Goal: Task Accomplishment & Management: Complete application form

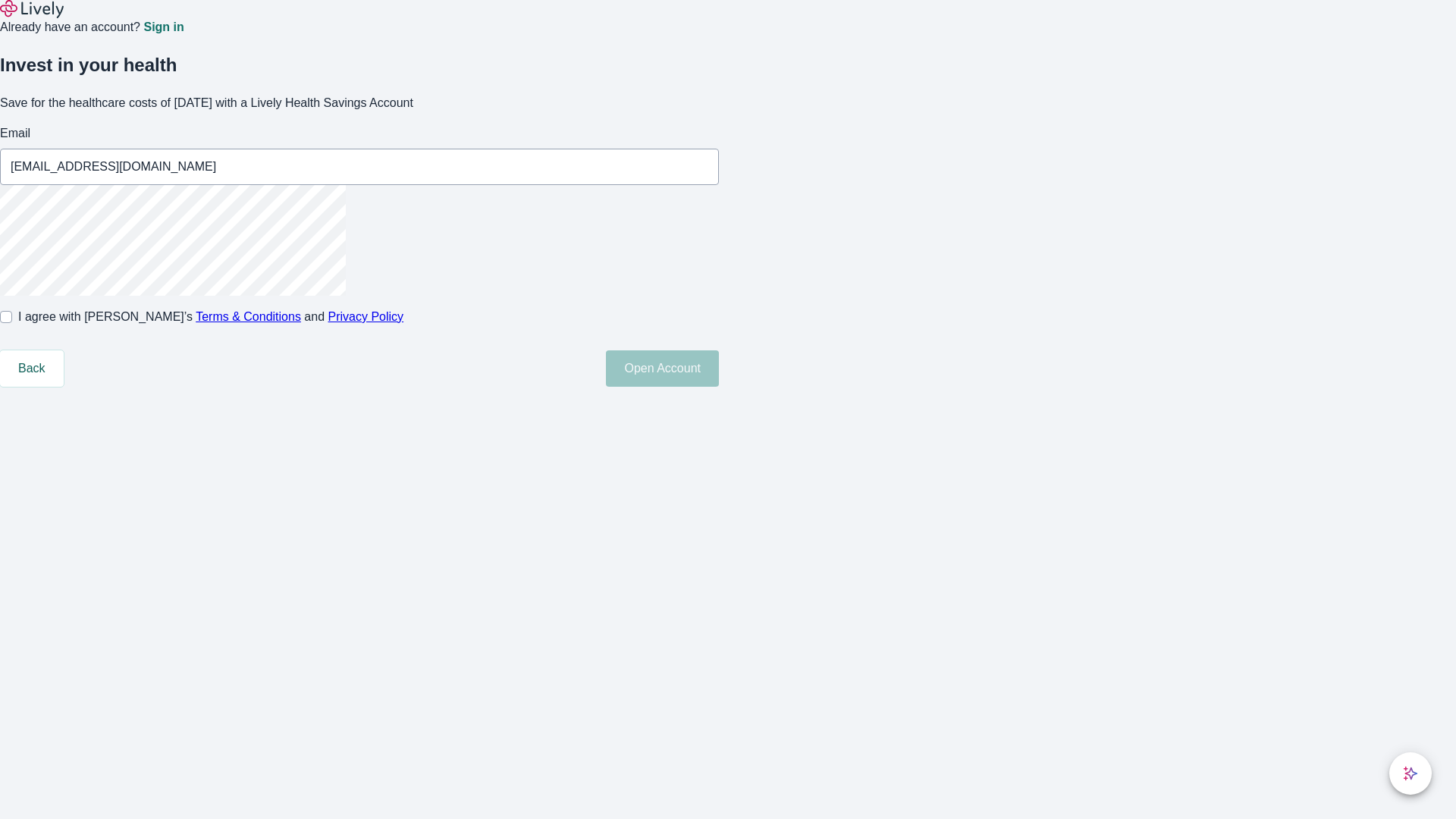
click at [12, 323] on input "I agree with Lively’s Terms & Conditions and Privacy Policy" at bounding box center [6, 316] width 12 height 12
checkbox input "true"
click at [719, 386] on button "Open Account" at bounding box center [662, 368] width 113 height 36
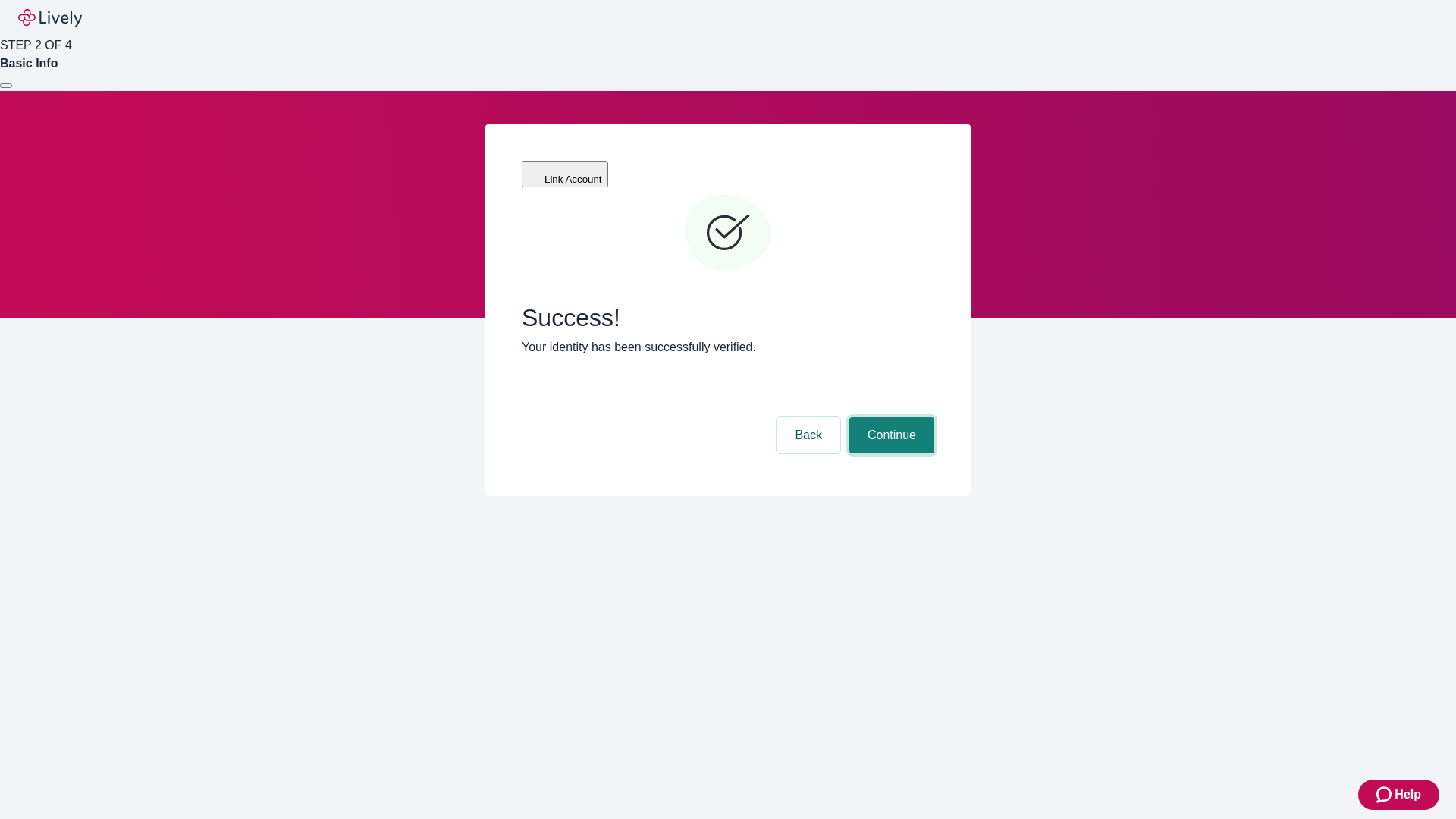
click at [889, 417] on button "Continue" at bounding box center [891, 434] width 85 height 36
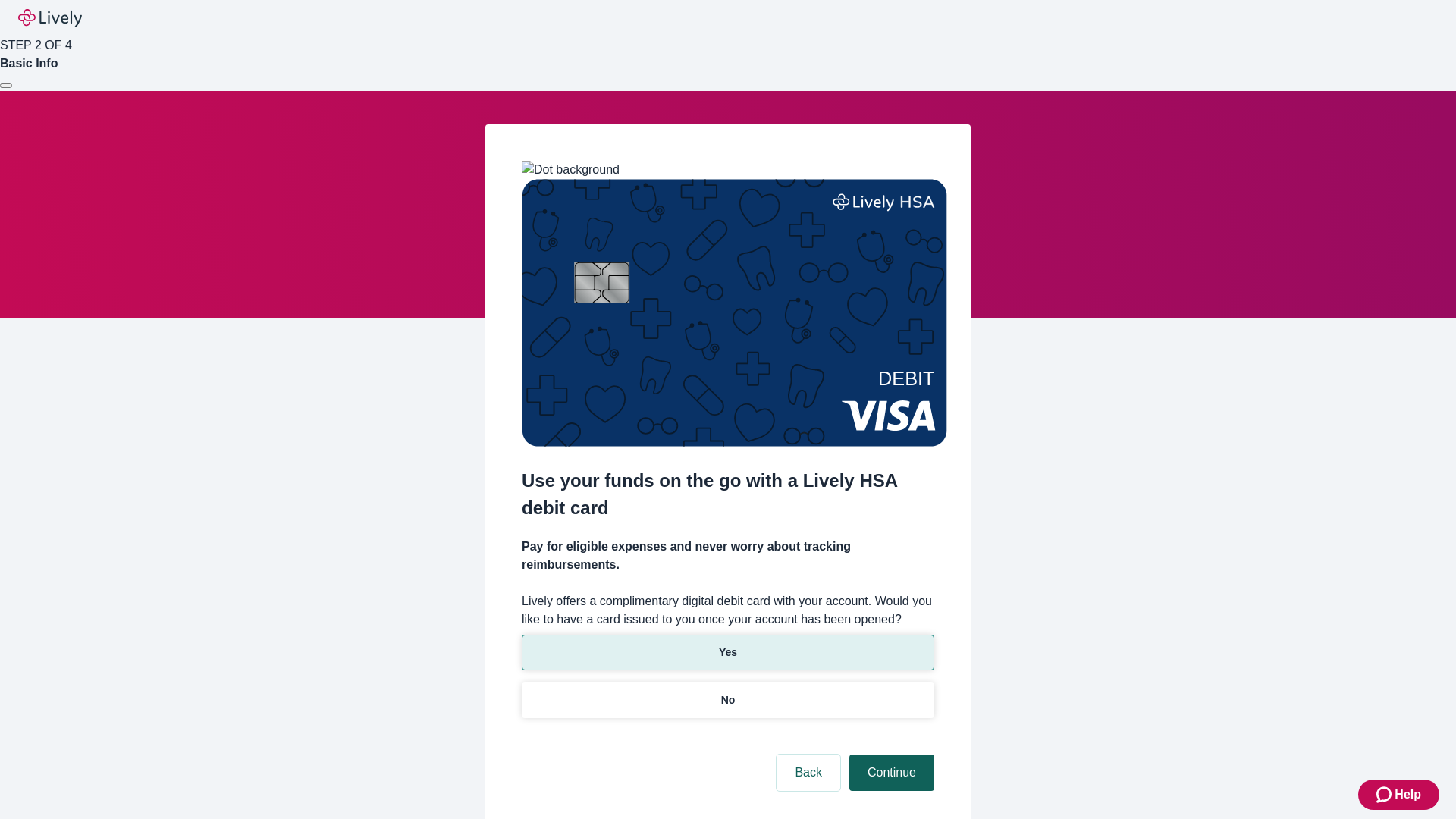
click at [727, 692] on p "No" at bounding box center [728, 700] width 14 height 16
click at [889, 754] on button "Continue" at bounding box center [891, 772] width 85 height 36
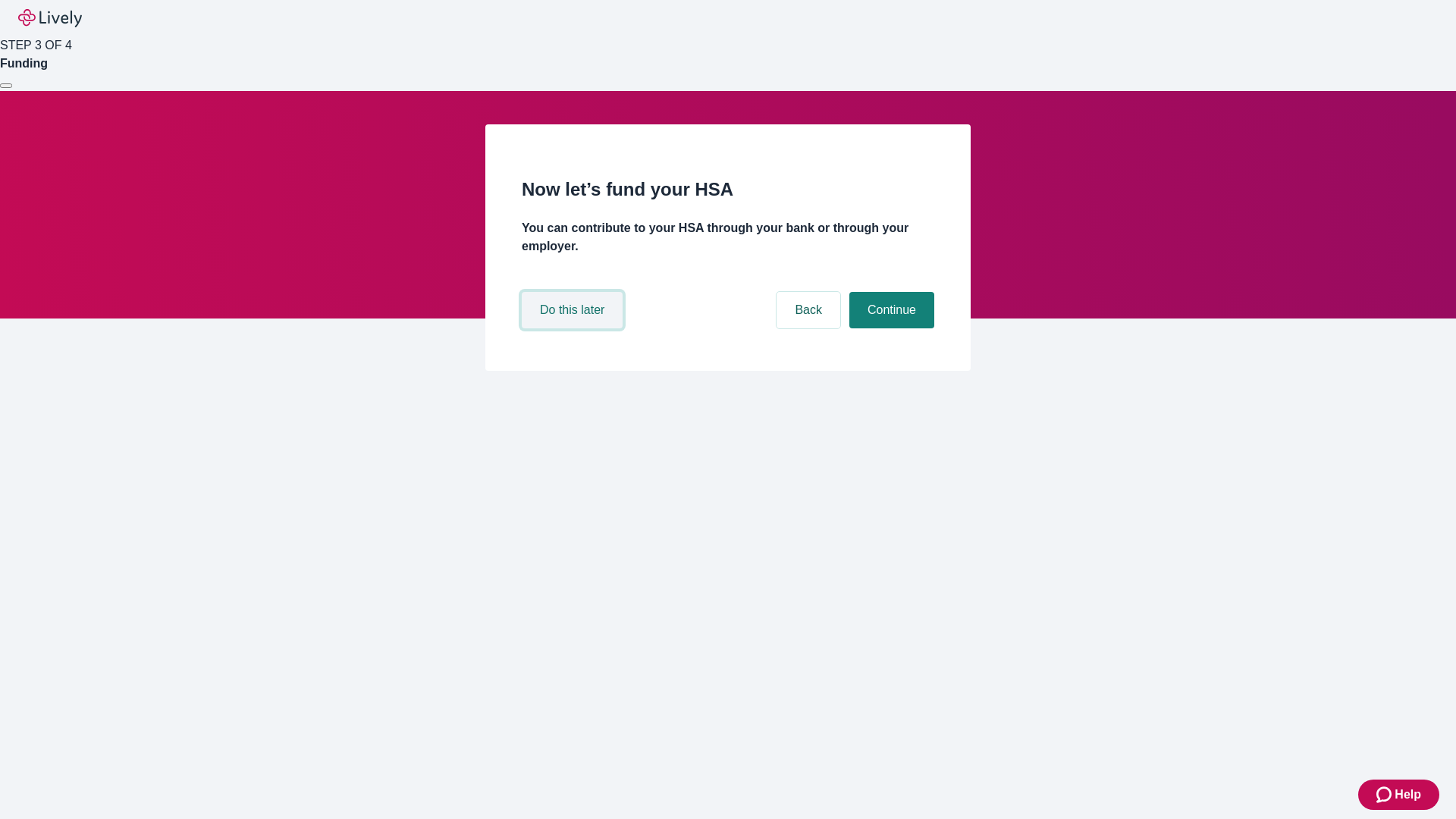
click at [574, 328] on button "Do this later" at bounding box center [573, 309] width 101 height 36
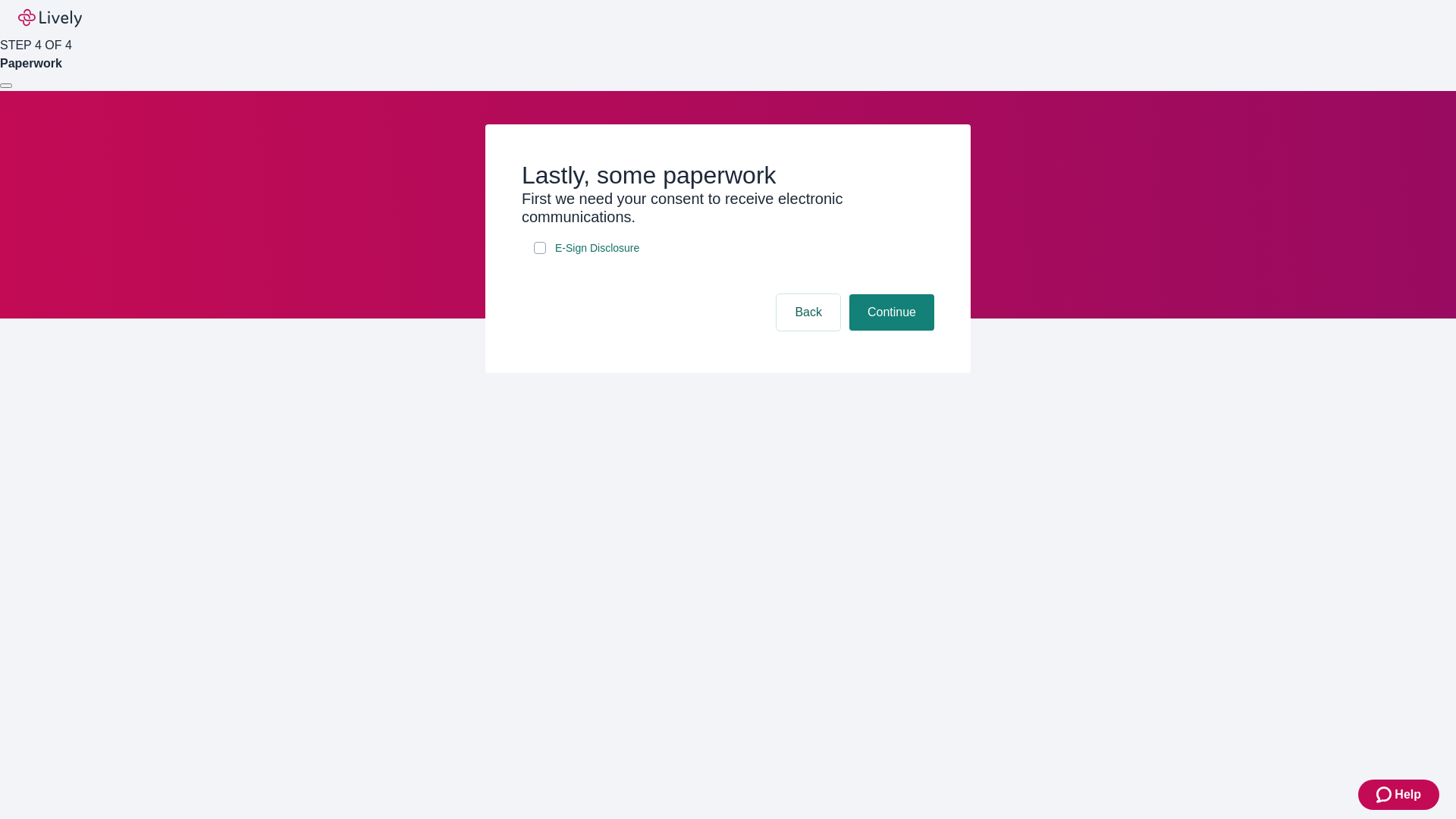
click at [540, 254] on input "E-Sign Disclosure" at bounding box center [540, 247] width 12 height 12
checkbox input "true"
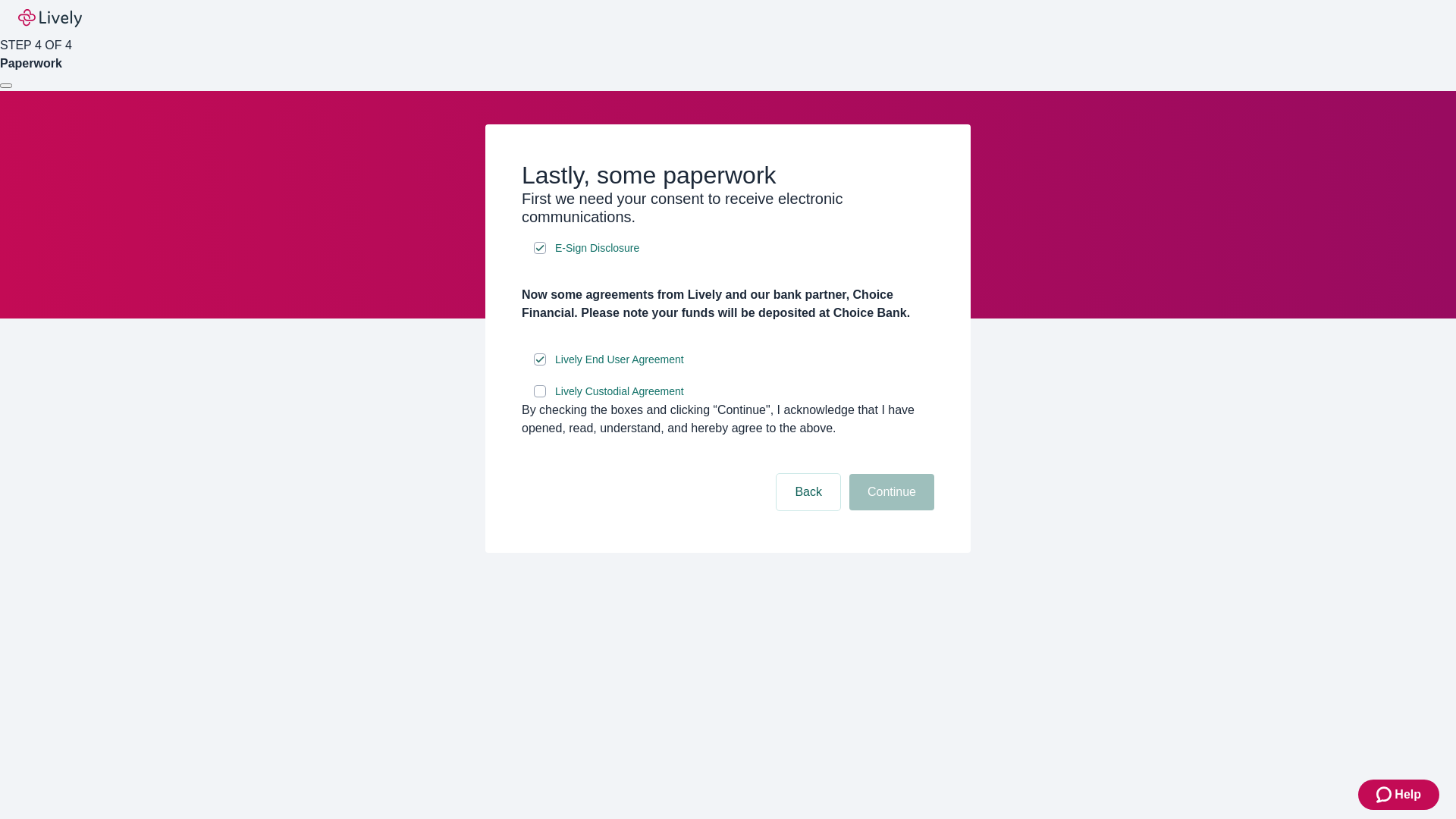
click at [540, 397] on input "Lively Custodial Agreement" at bounding box center [540, 391] width 12 height 12
checkbox input "true"
click at [889, 510] on button "Continue" at bounding box center [891, 491] width 85 height 36
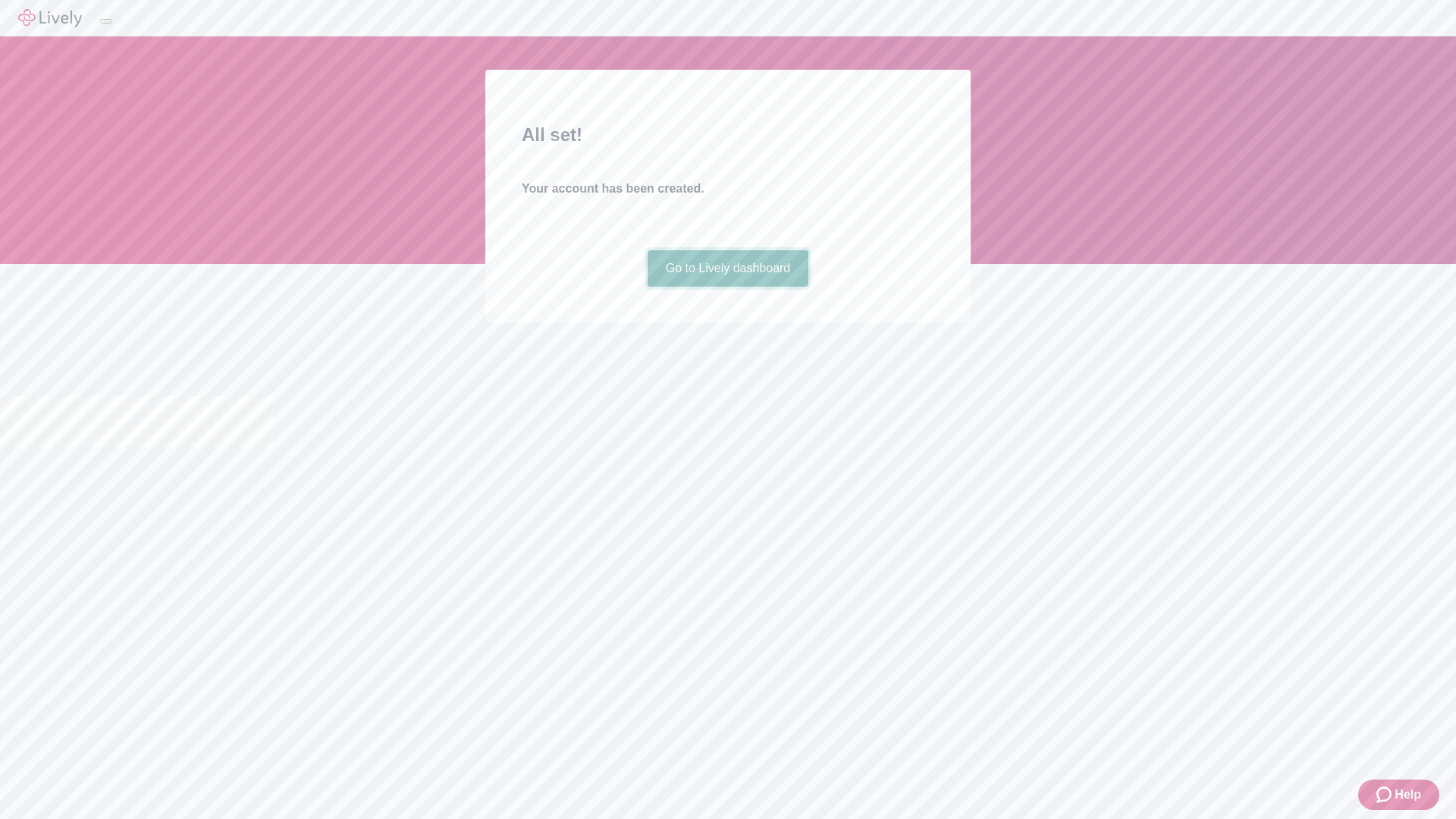
click at [727, 287] on link "Go to Lively dashboard" at bounding box center [728, 268] width 161 height 36
